Goal: Task Accomplishment & Management: Manage account settings

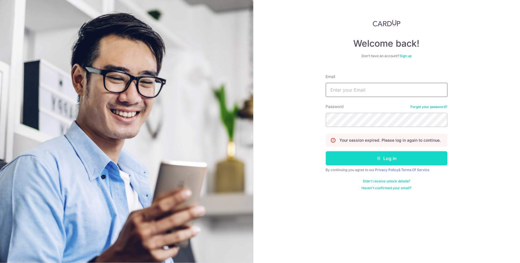
type input "[EMAIL_ADDRESS][DOMAIN_NAME]"
click at [375, 156] on button "Log in" at bounding box center [387, 158] width 122 height 14
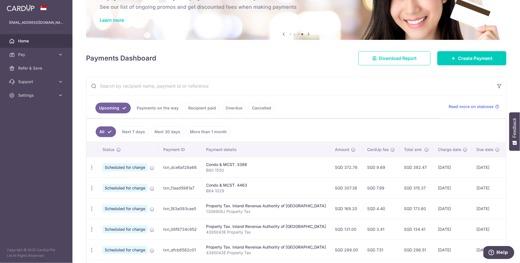
scroll to position [45, 0]
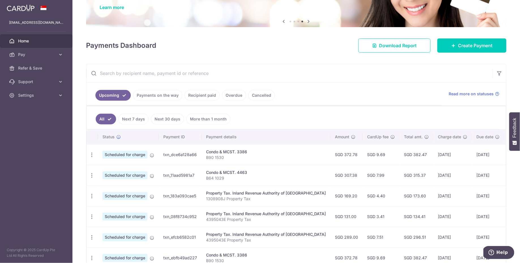
click at [330, 195] on td "SGD 169.20" at bounding box center [346, 196] width 32 height 21
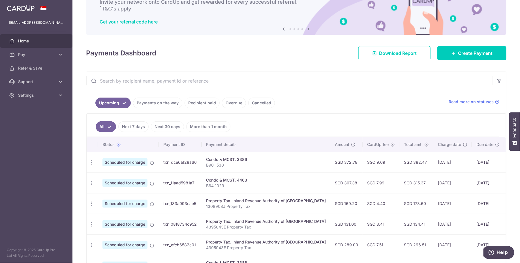
scroll to position [37, 0]
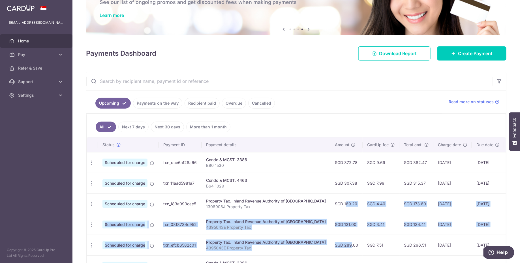
drag, startPoint x: 321, startPoint y: 201, endPoint x: 324, endPoint y: 242, distance: 40.6
click at [324, 242] on tbody "Update payment Cancel payment Scheduled for charge txn_dce6a128a66 Condo & MCST…" at bounding box center [317, 255] width 461 height 207
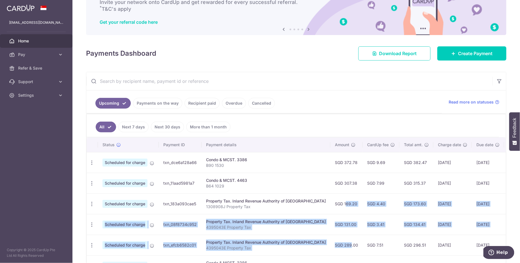
click at [365, 206] on td "SGD 4.40" at bounding box center [381, 204] width 37 height 21
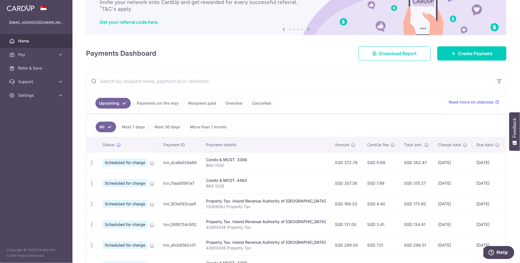
click at [363, 222] on td "SGD 3.41" at bounding box center [381, 224] width 37 height 21
copy td "3.41"
click at [363, 202] on td "SGD 4.40" at bounding box center [381, 204] width 37 height 21
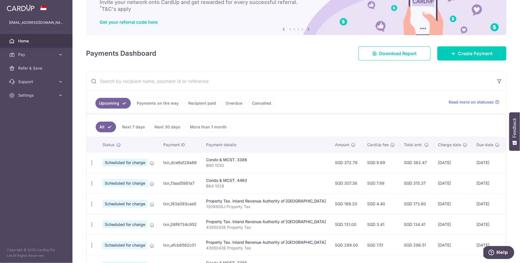
copy td "4.40"
click at [363, 182] on td "SGD 7.99" at bounding box center [381, 183] width 37 height 21
copy td "7.99"
click at [363, 161] on td "SGD 9.69" at bounding box center [381, 162] width 37 height 21
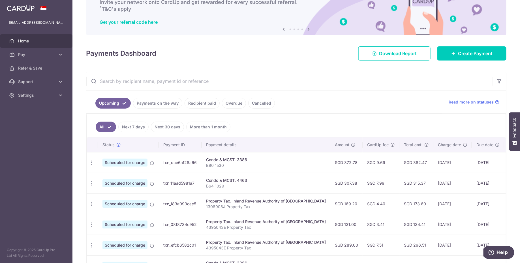
click at [363, 161] on td "SGD 9.69" at bounding box center [381, 162] width 37 height 21
copy td "9.69"
